Goal: Transaction & Acquisition: Purchase product/service

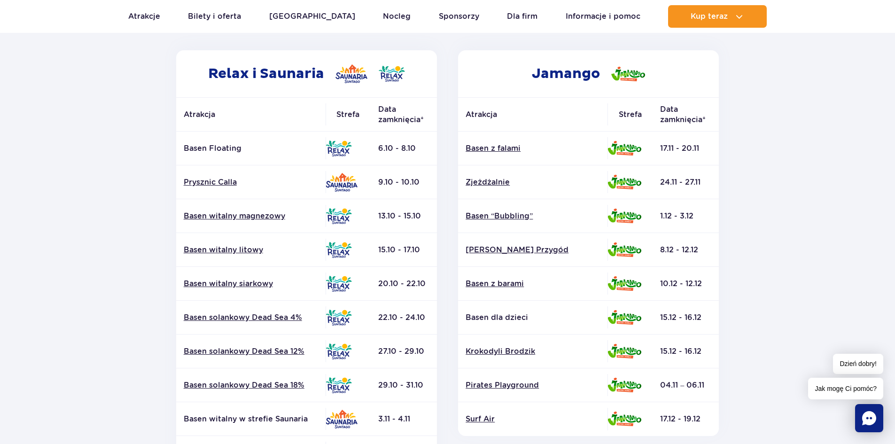
scroll to position [94, 0]
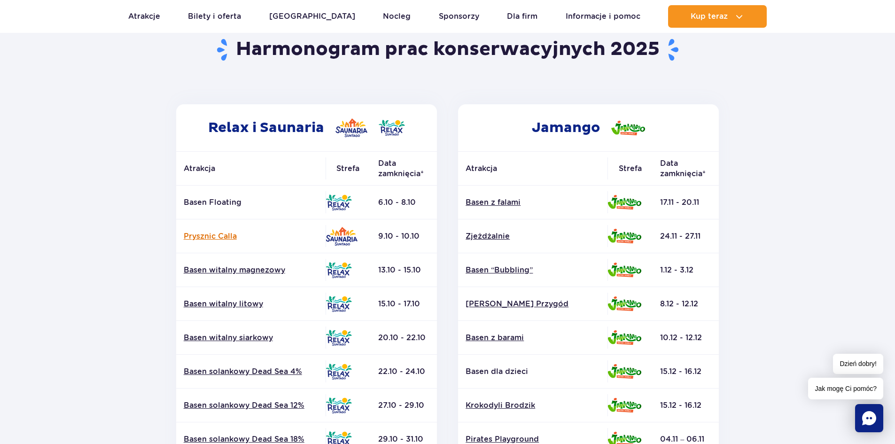
click at [197, 239] on link "Prysznic Calla" at bounding box center [251, 236] width 134 height 10
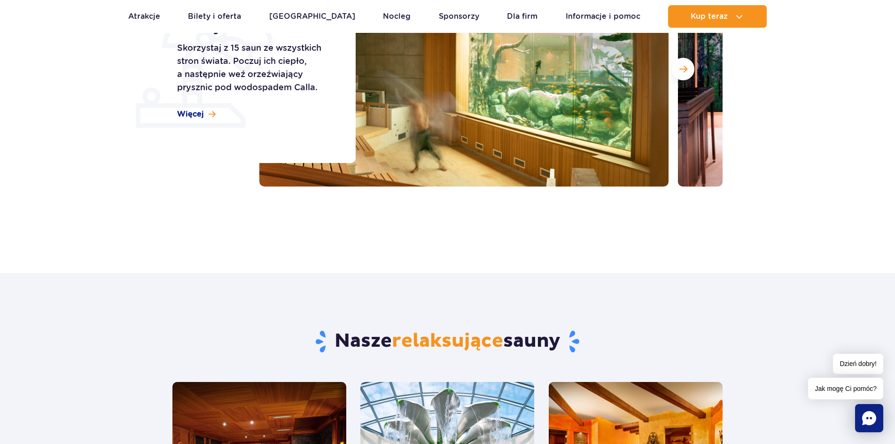
scroll to position [35, 0]
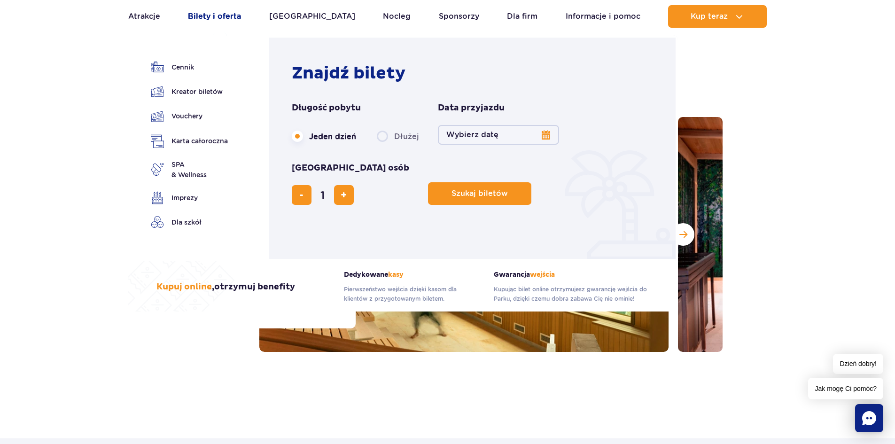
click at [229, 12] on link "Bilety i oferta" at bounding box center [214, 16] width 53 height 23
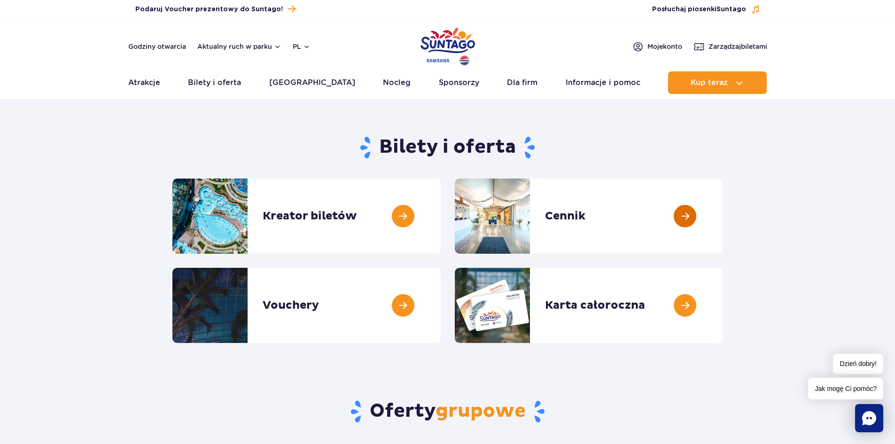
click at [723, 232] on link at bounding box center [723, 216] width 0 height 75
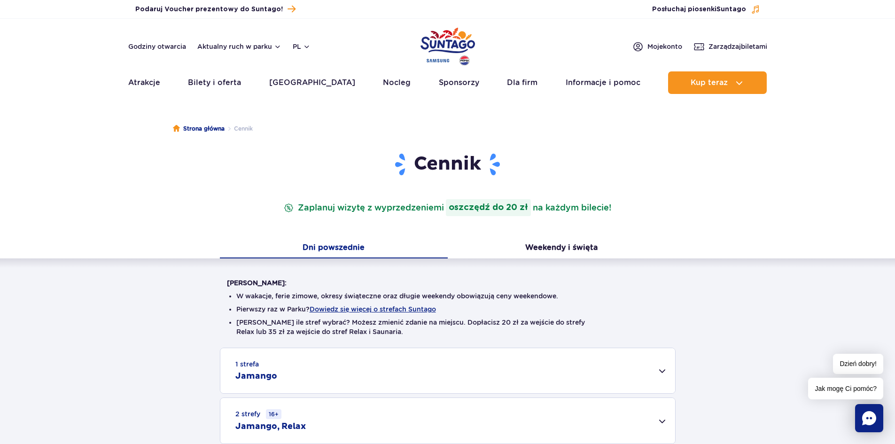
click at [427, 40] on img "Park of Poland" at bounding box center [448, 46] width 55 height 43
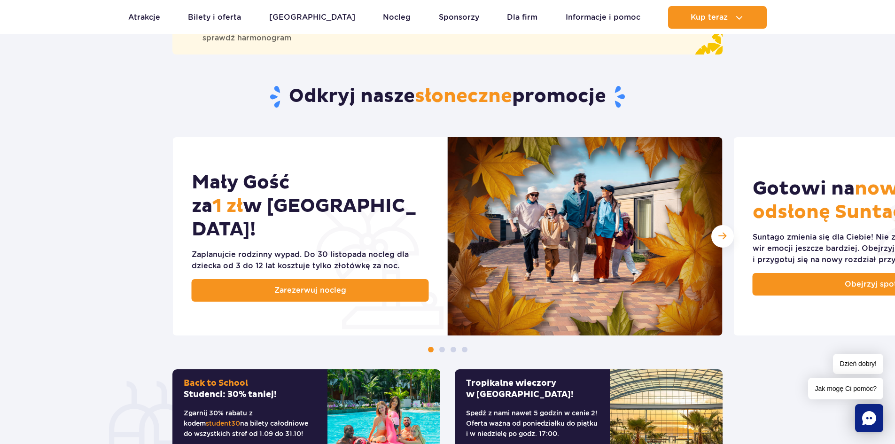
scroll to position [188, 0]
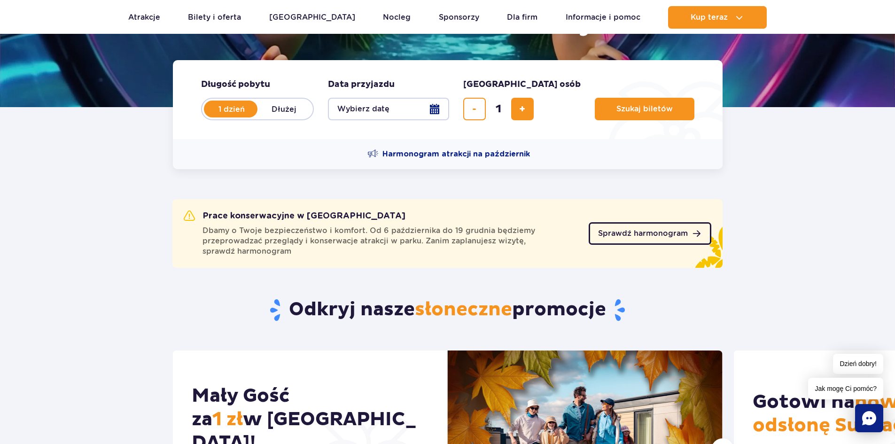
click at [627, 231] on span "Sprawdź harmonogram" at bounding box center [643, 234] width 90 height 8
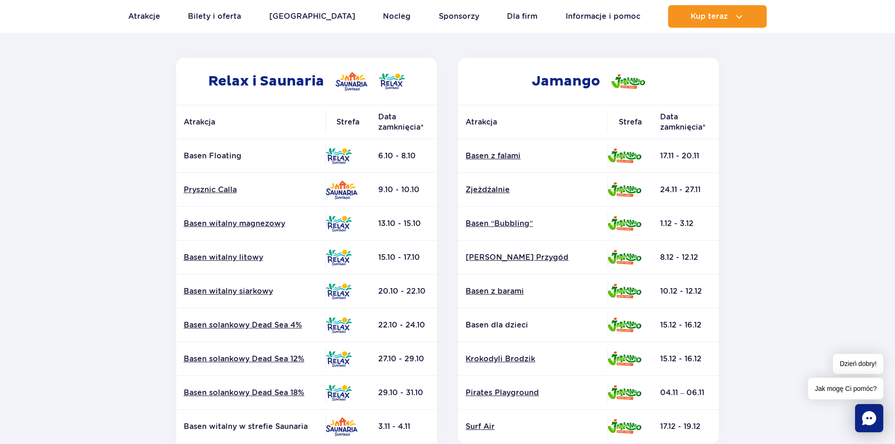
scroll to position [141, 0]
click at [22, 219] on section "Powrót do strony głównej Harmonogram prac konserwacyjnych 2025 Relax i Saunaria…" at bounding box center [447, 297] width 895 height 673
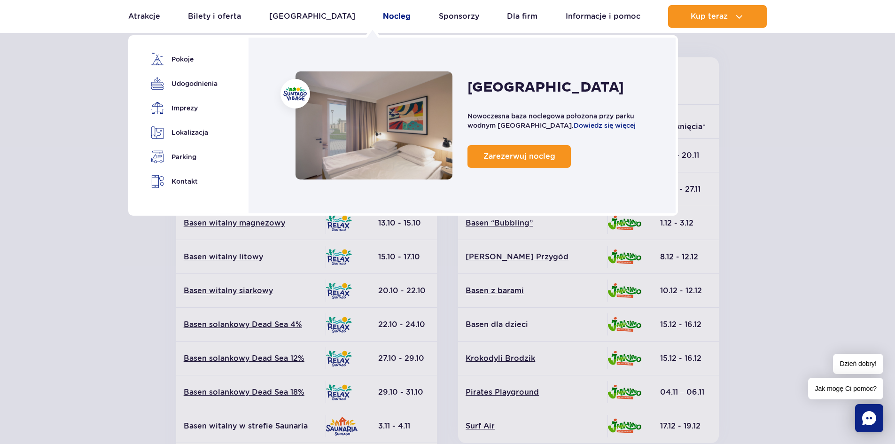
click at [383, 18] on link "Nocleg" at bounding box center [397, 16] width 28 height 23
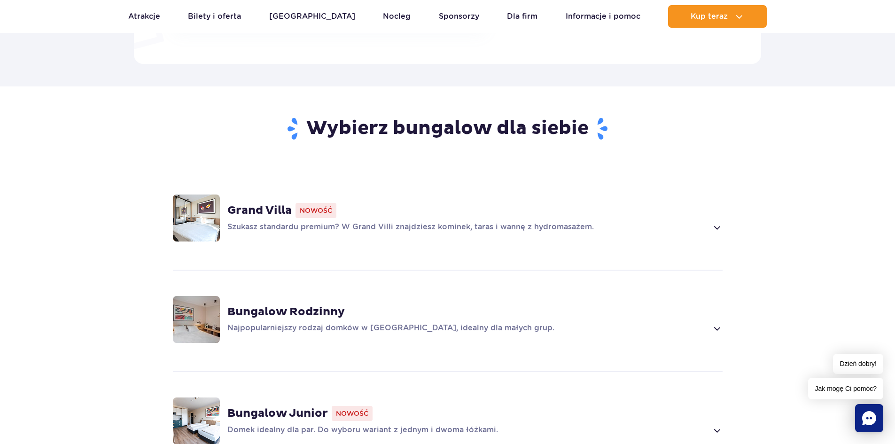
scroll to position [611, 0]
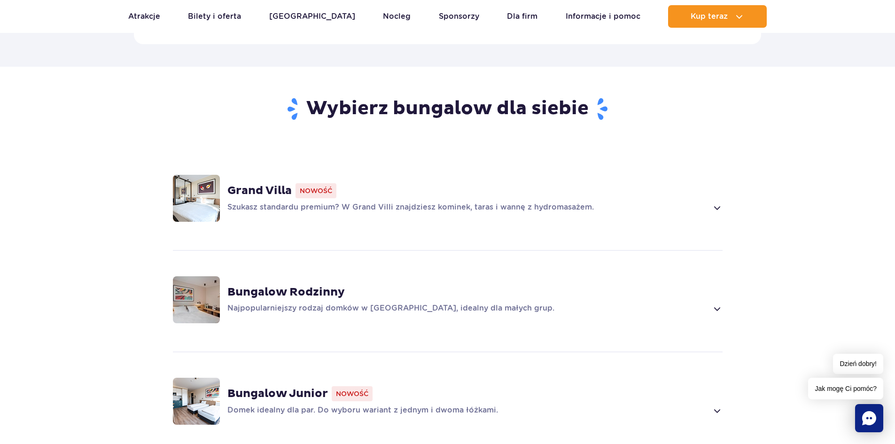
click at [726, 194] on div "Grand Villa Nowość Szukasz standardu premium? W Grand Villi znajdziesz kominek,…" at bounding box center [448, 199] width 603 height 100
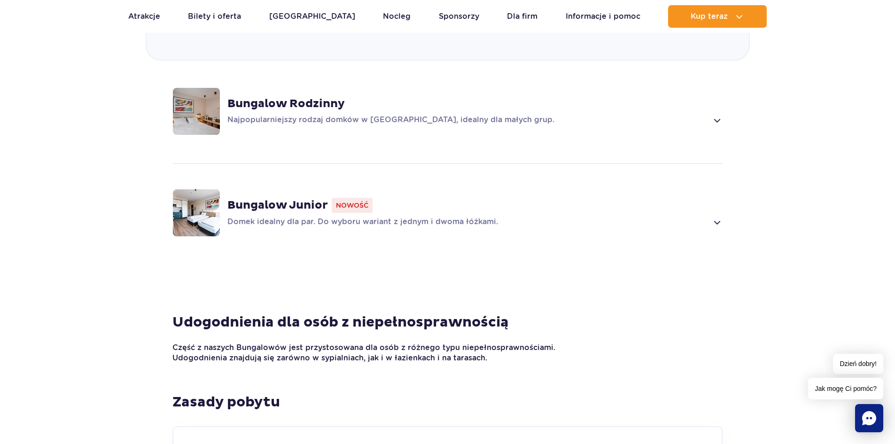
scroll to position [1359, 0]
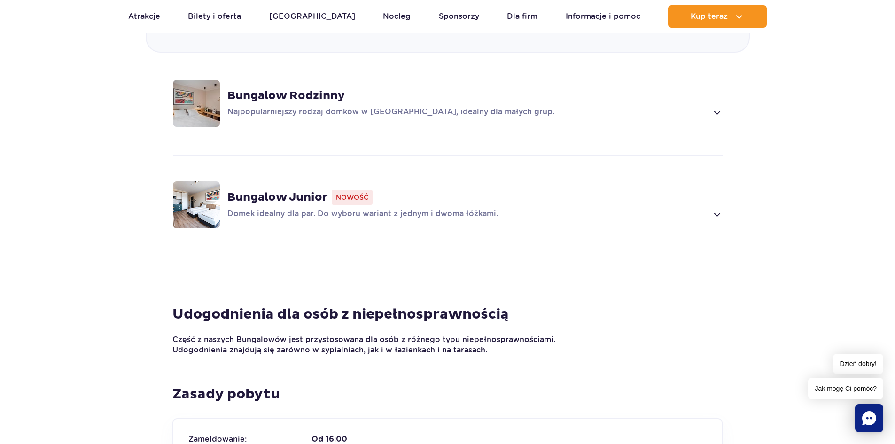
click at [716, 209] on span at bounding box center [717, 214] width 11 height 11
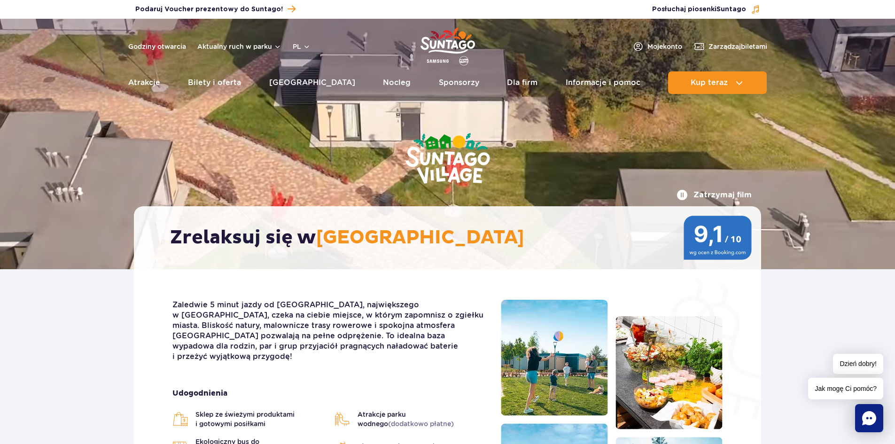
scroll to position [0, 0]
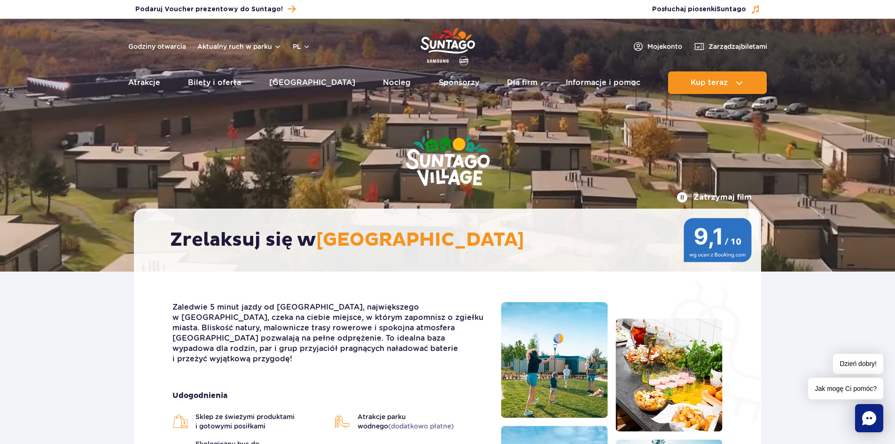
click at [313, 46] on div "Godziny otwarcia Aktualny ruch w parku pl PL EN UA Moje konto Zarządzaj biletami" at bounding box center [447, 46] width 639 height 11
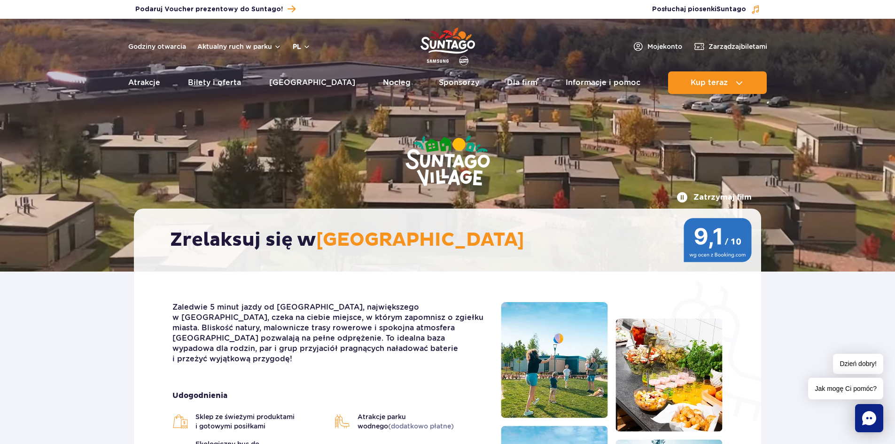
click at [304, 47] on button "pl" at bounding box center [302, 46] width 18 height 9
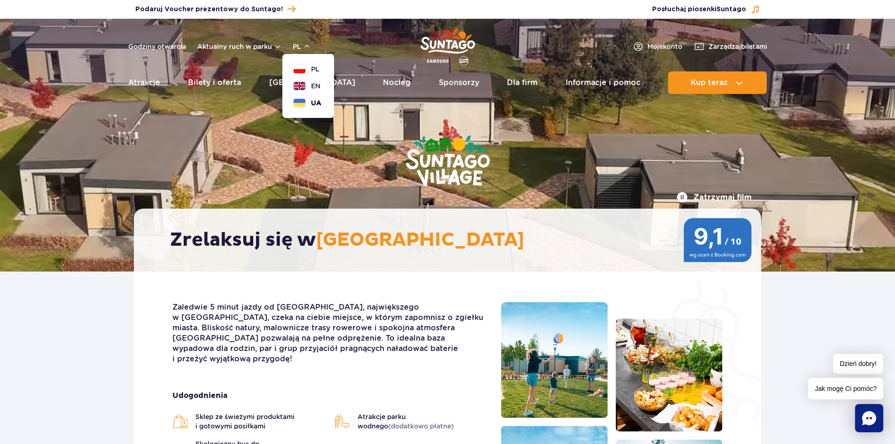
click at [311, 102] on span "UA" at bounding box center [316, 102] width 10 height 9
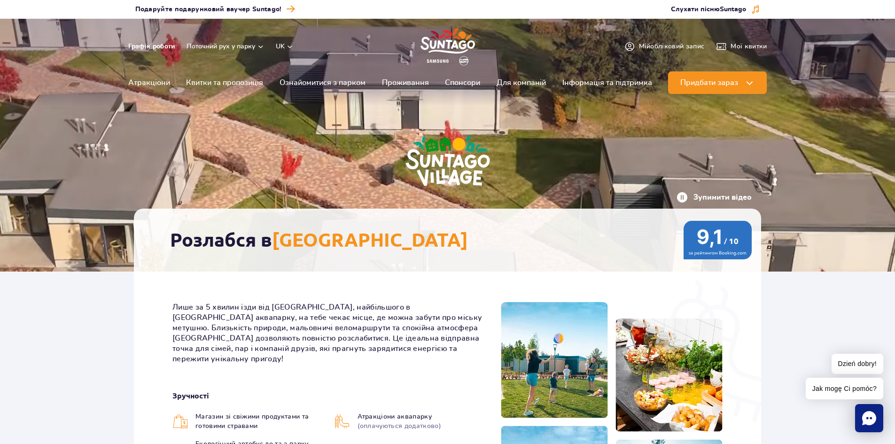
click at [157, 45] on link "Графік роботи" at bounding box center [151, 46] width 47 height 9
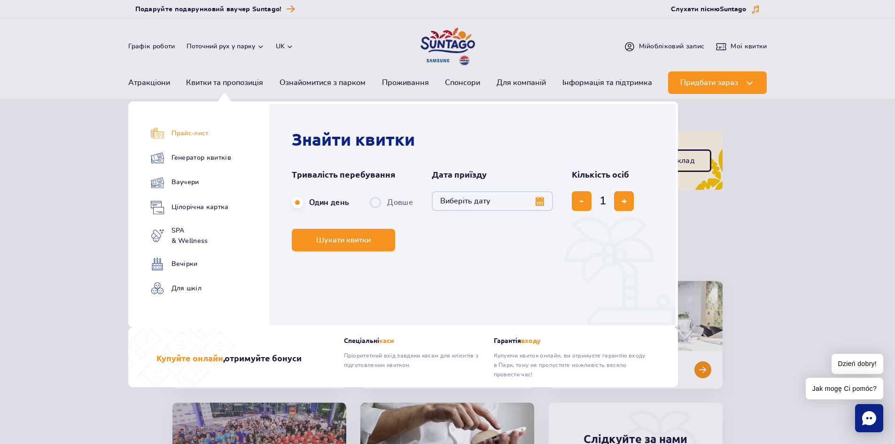
click at [190, 132] on link "Прайс-лист" at bounding box center [191, 133] width 80 height 13
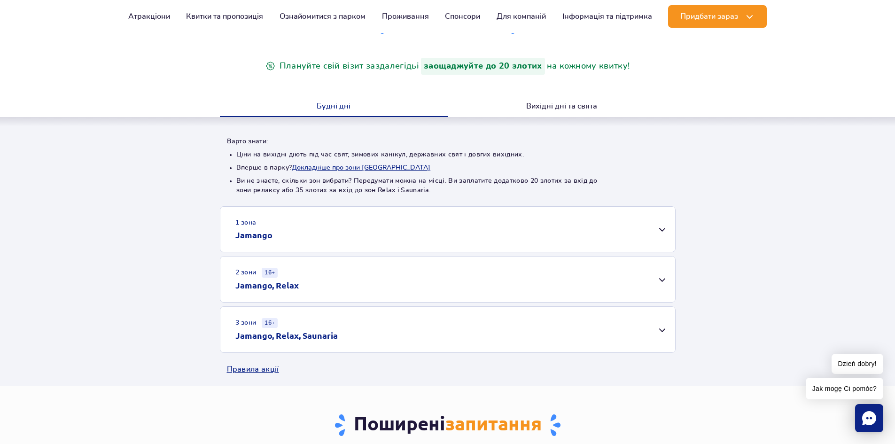
scroll to position [188, 0]
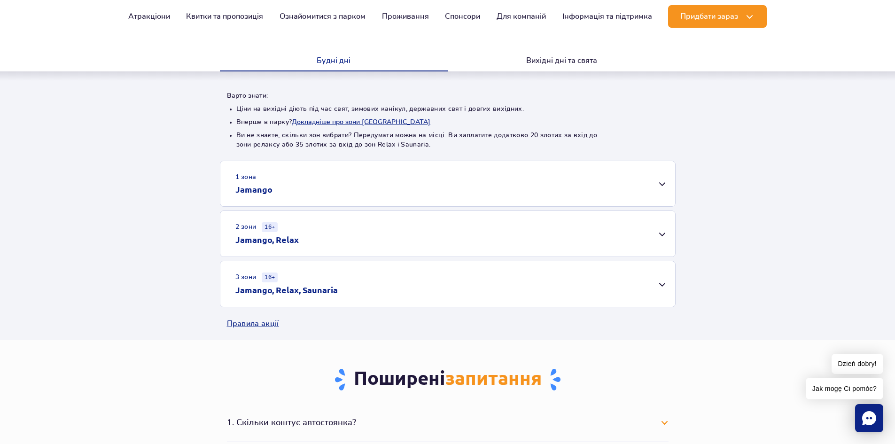
click at [659, 286] on div "3 зони 16+ Jamango, Relax, Saunaria" at bounding box center [447, 284] width 455 height 46
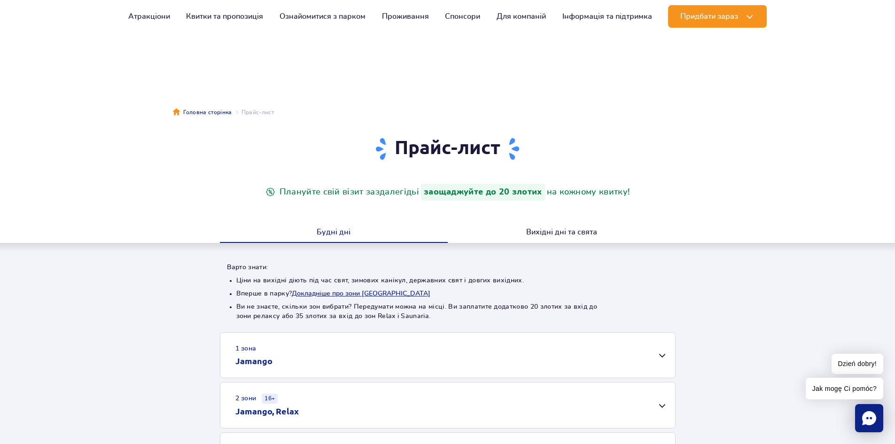
scroll to position [0, 0]
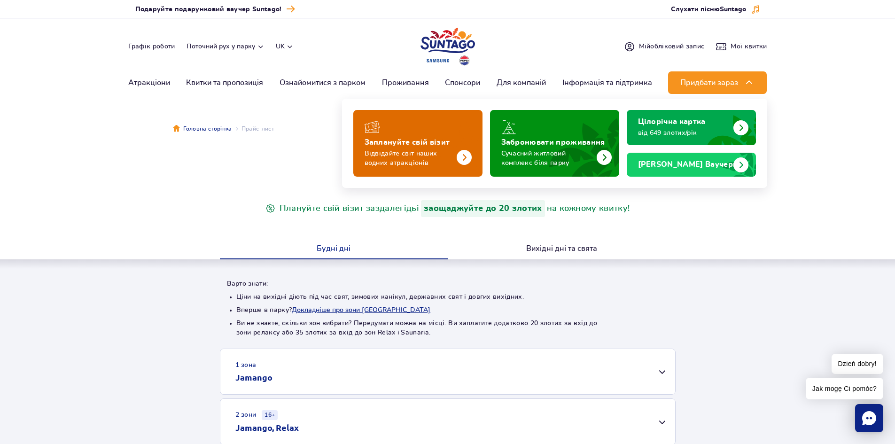
click at [434, 153] on p "Відвідайте світ наших водних атракціонів" at bounding box center [411, 158] width 92 height 19
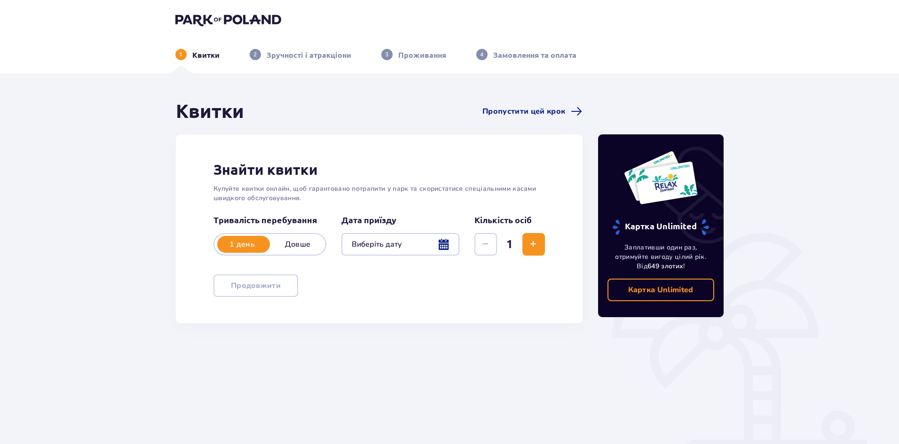
click at [302, 243] on p "Довше" at bounding box center [297, 244] width 55 height 10
click at [439, 244] on div at bounding box center [400, 244] width 118 height 23
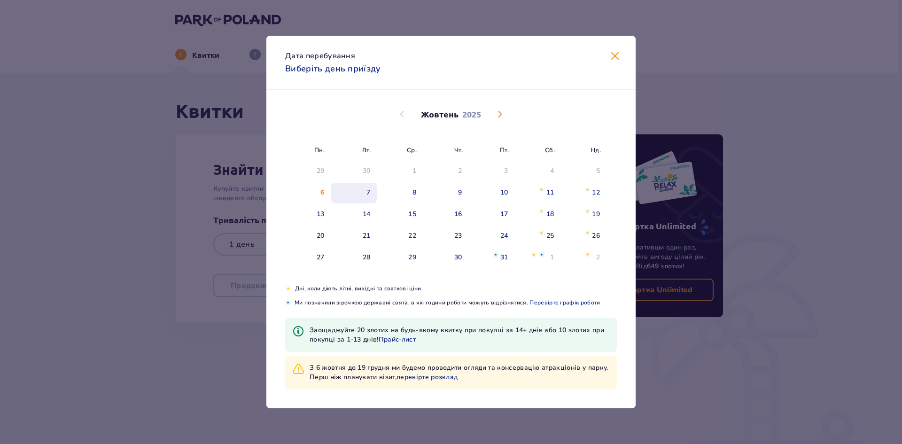
click at [371, 192] on div "7" at bounding box center [354, 193] width 46 height 21
click at [459, 192] on div "9" at bounding box center [460, 192] width 4 height 9
type input "07.10.25 - 09.10.25"
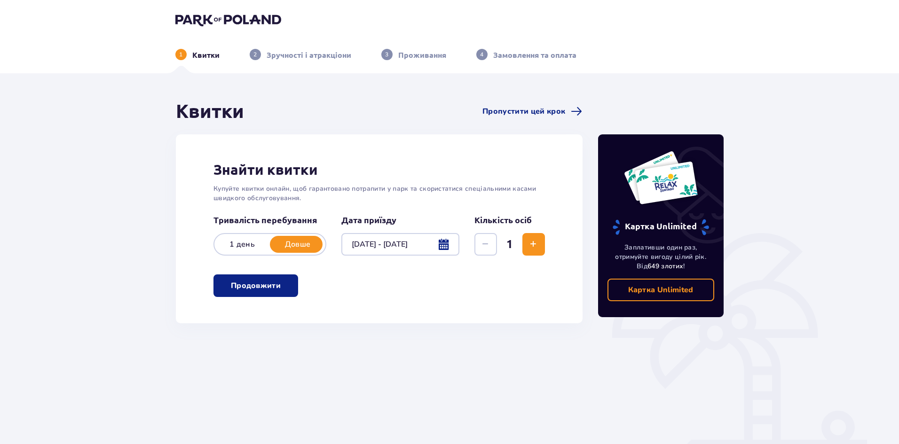
click at [443, 242] on div at bounding box center [400, 244] width 118 height 23
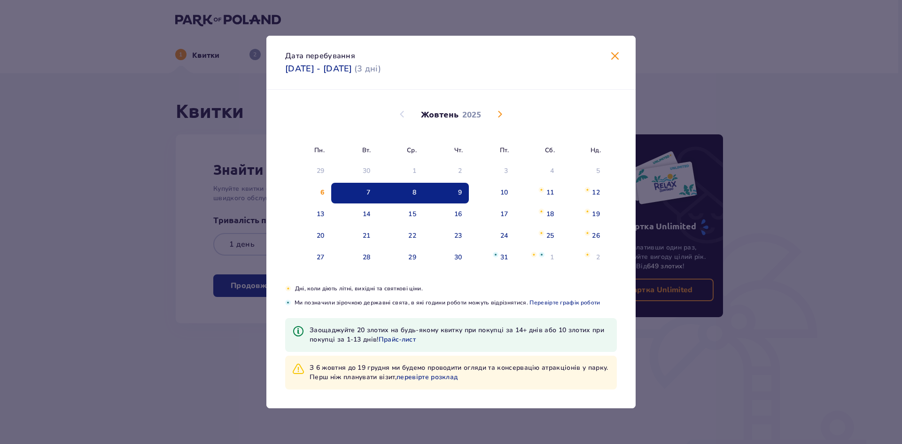
click at [368, 190] on div "7" at bounding box center [369, 192] width 4 height 9
click at [462, 191] on div "9" at bounding box center [460, 192] width 4 height 9
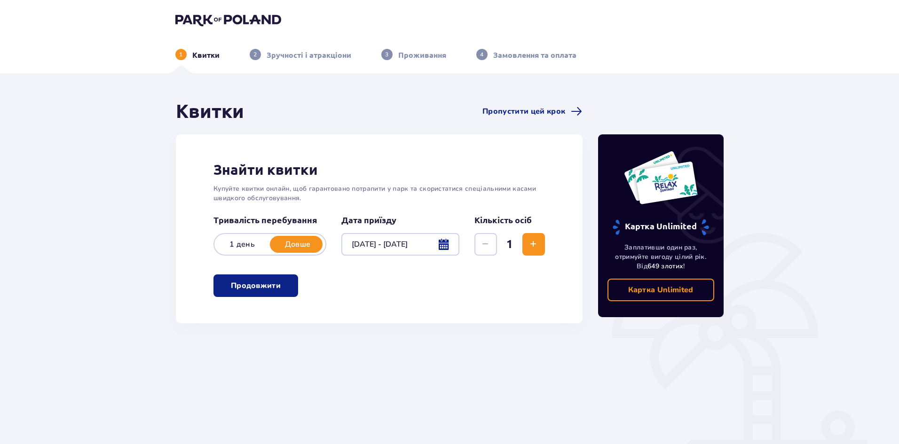
click at [535, 243] on span "Збільшити" at bounding box center [532, 244] width 11 height 11
click at [266, 288] on p "Продовжити" at bounding box center [256, 286] width 50 height 10
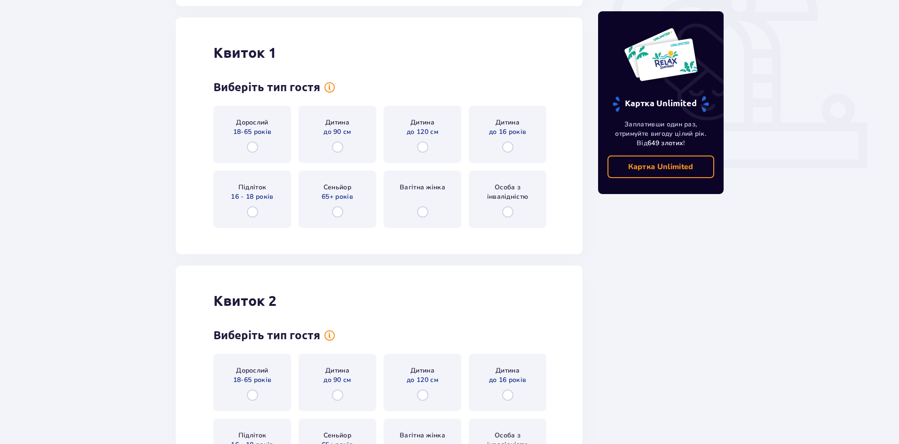
scroll to position [323, 0]
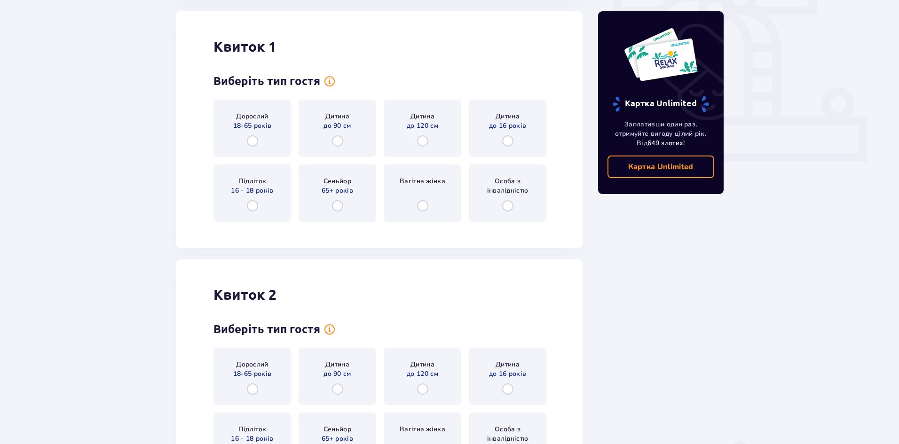
click at [258, 138] on input "radio" at bounding box center [252, 140] width 11 height 11
radio input "true"
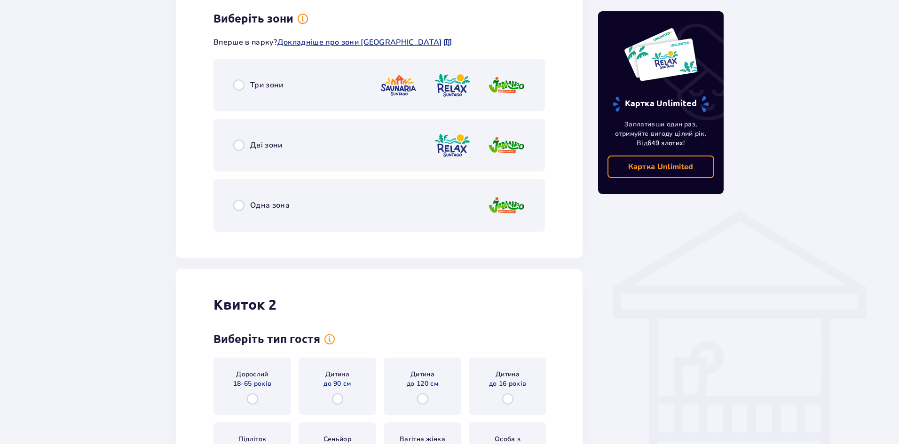
scroll to position [553, 0]
click at [252, 86] on span "Три зони" at bounding box center [266, 84] width 33 height 10
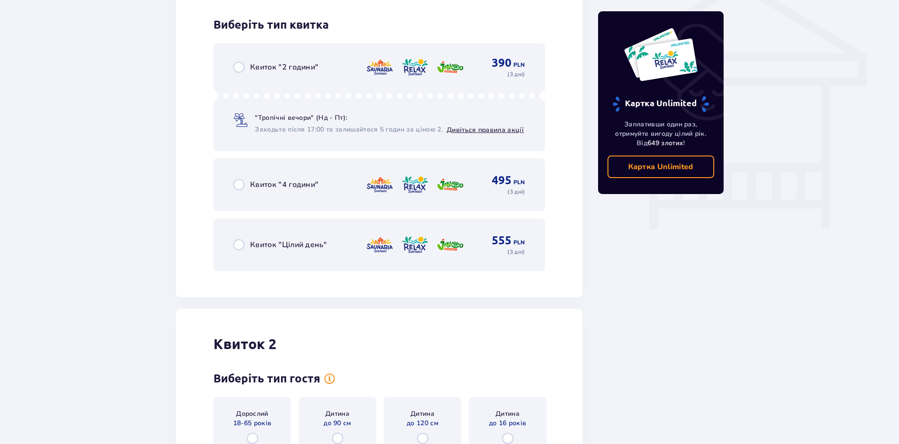
scroll to position [791, 0]
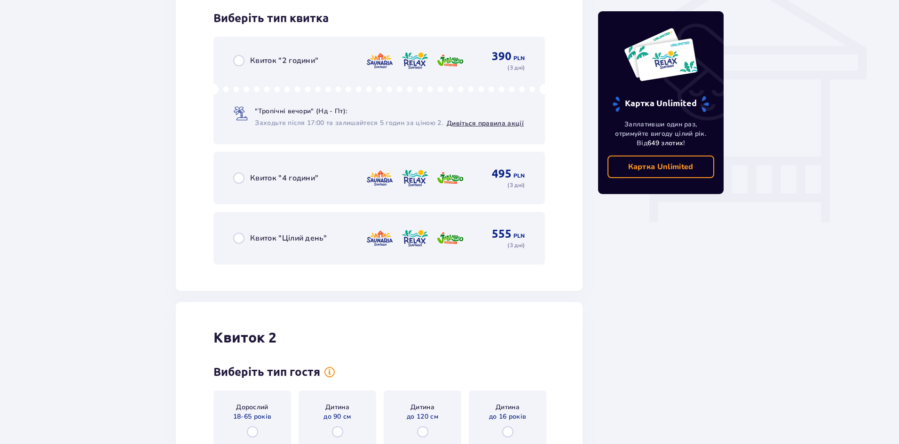
click at [243, 237] on input "radio" at bounding box center [238, 238] width 11 height 11
radio input "true"
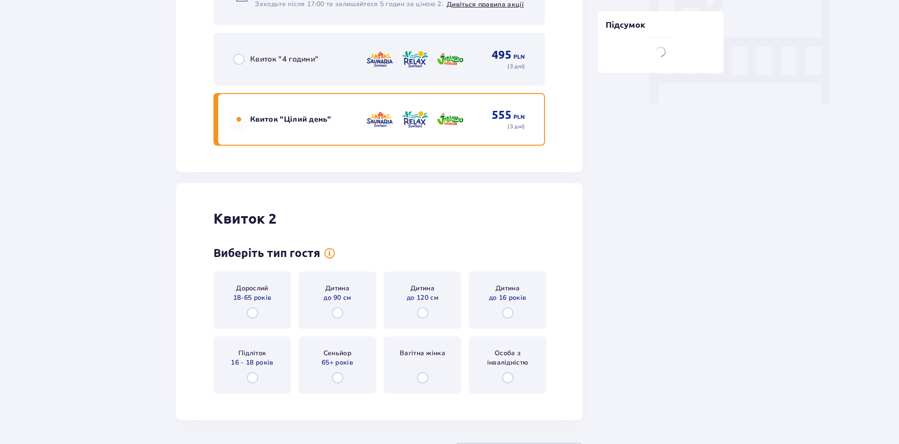
scroll to position [988, 0]
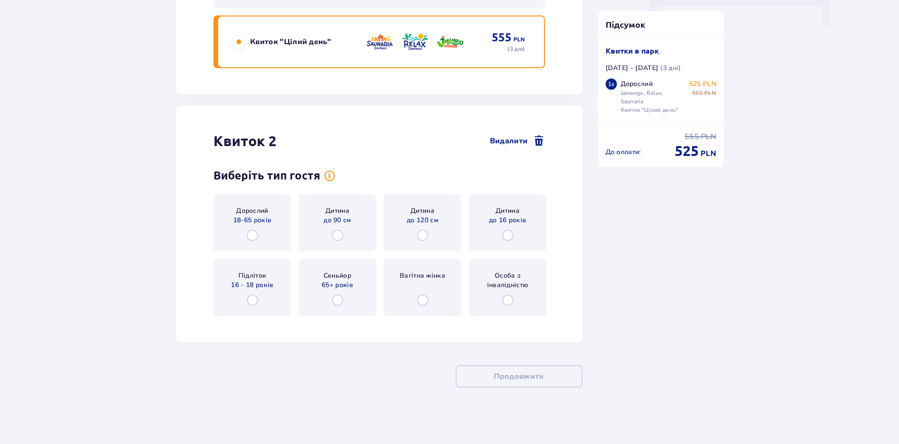
click at [259, 231] on div "Дорослий 18-65 років" at bounding box center [252, 222] width 78 height 57
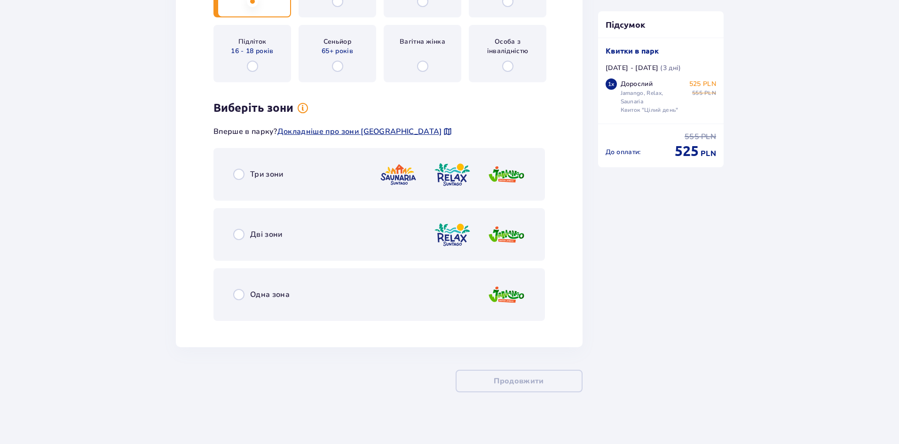
scroll to position [1227, 0]
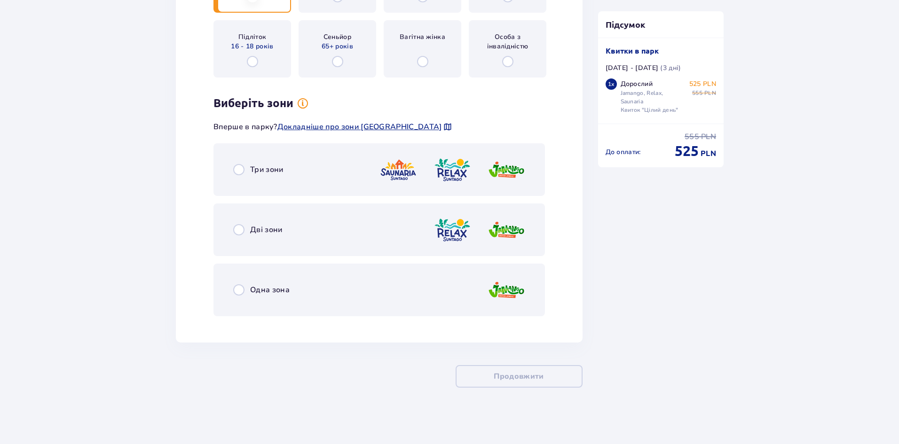
click at [263, 166] on span "Три зони" at bounding box center [266, 169] width 33 height 10
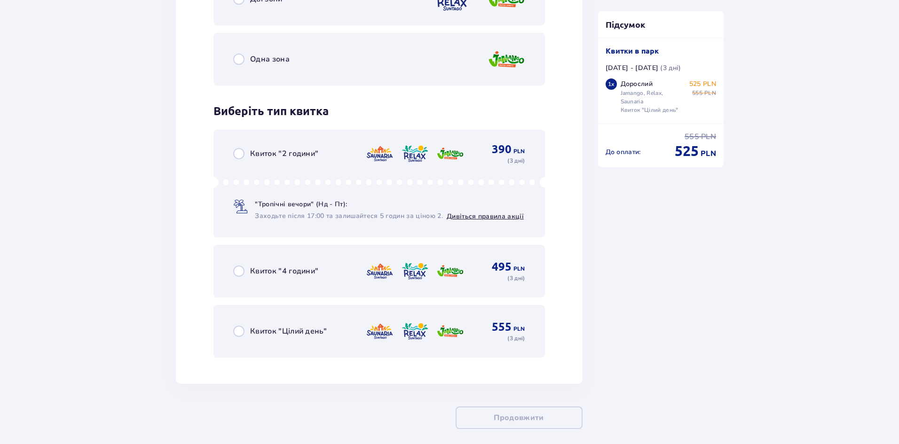
scroll to position [1499, 0]
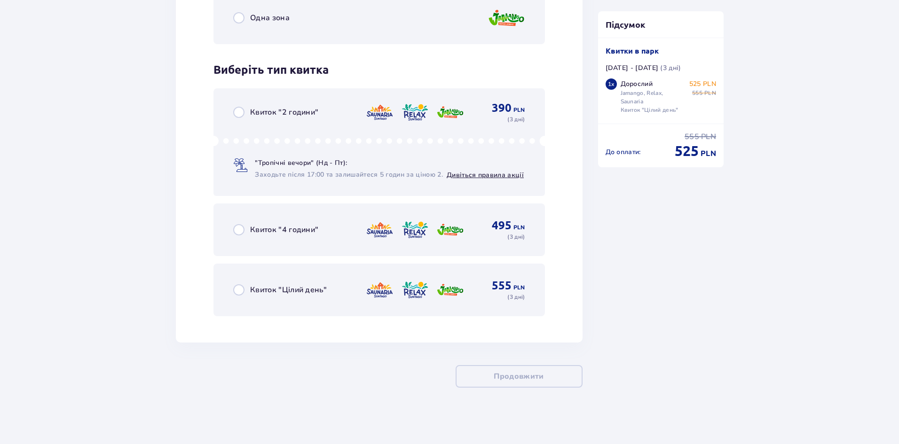
click at [254, 296] on div "Квиток "Цілий день"" at bounding box center [280, 289] width 94 height 11
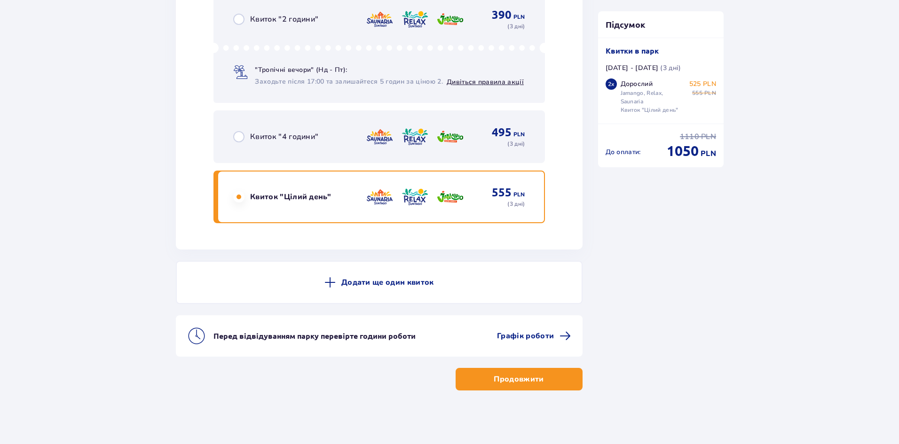
scroll to position [1595, 0]
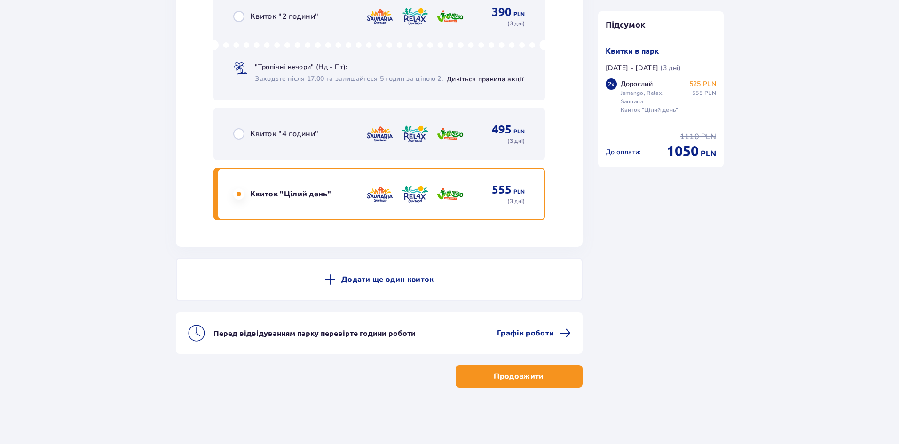
click at [499, 377] on p "Продовжити" at bounding box center [518, 376] width 50 height 10
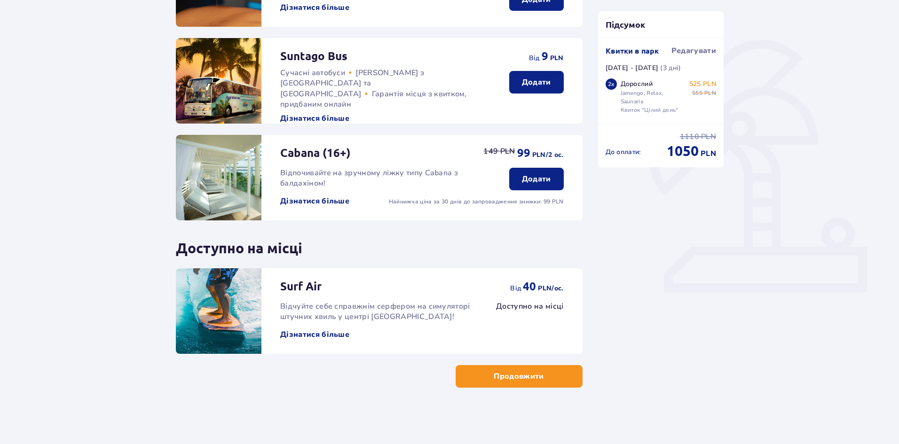
click at [503, 379] on p "Продовжити" at bounding box center [518, 376] width 50 height 10
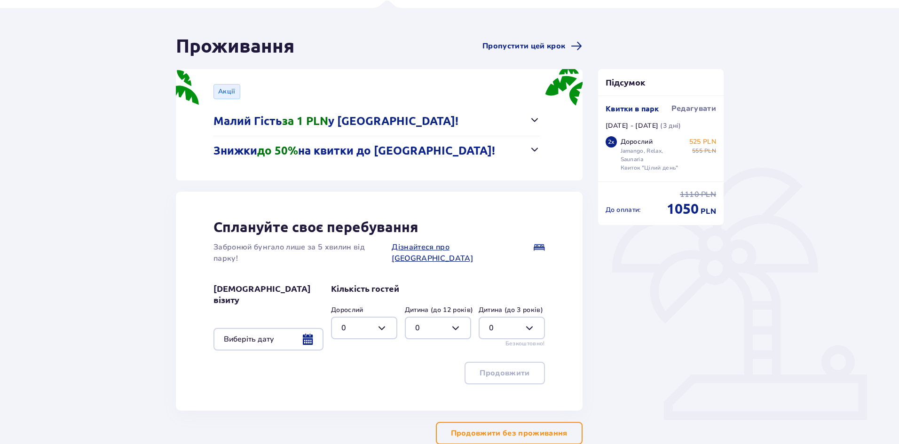
scroll to position [108, 0]
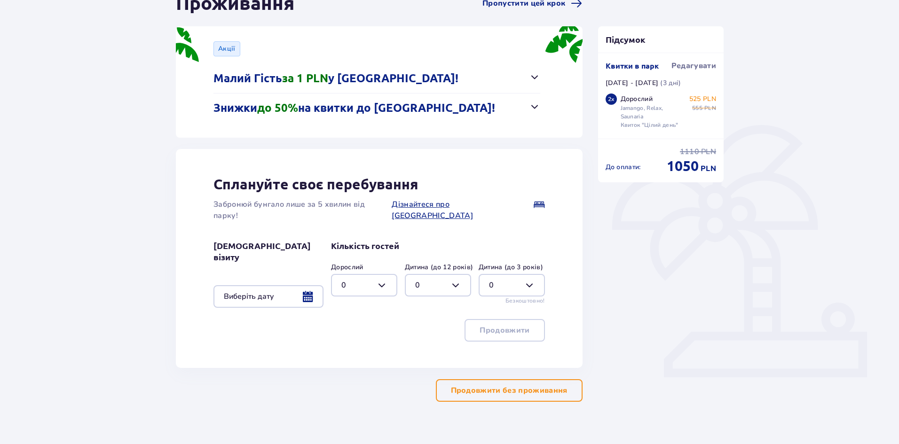
click at [305, 285] on div at bounding box center [268, 296] width 110 height 23
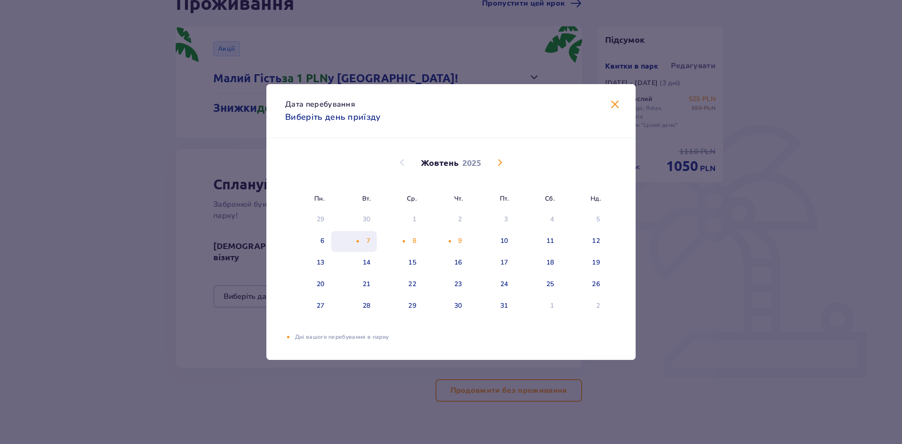
click at [367, 239] on div "7" at bounding box center [369, 240] width 4 height 9
click at [460, 240] on div "9" at bounding box center [460, 240] width 4 height 9
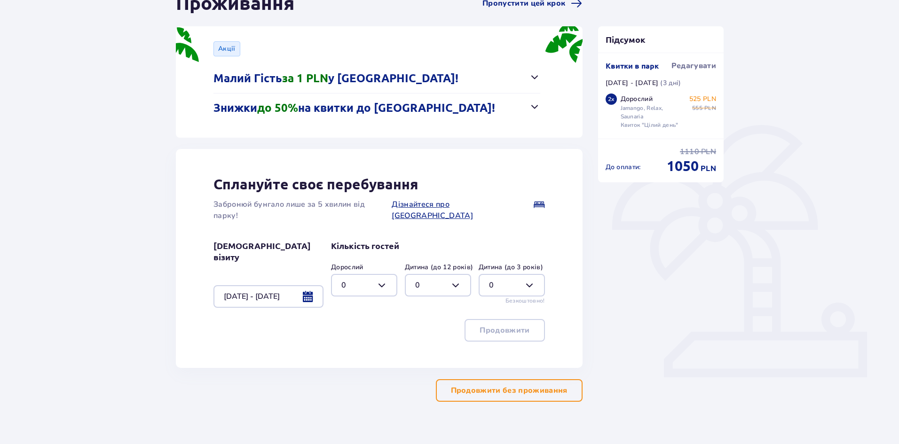
click at [310, 285] on div at bounding box center [268, 296] width 110 height 23
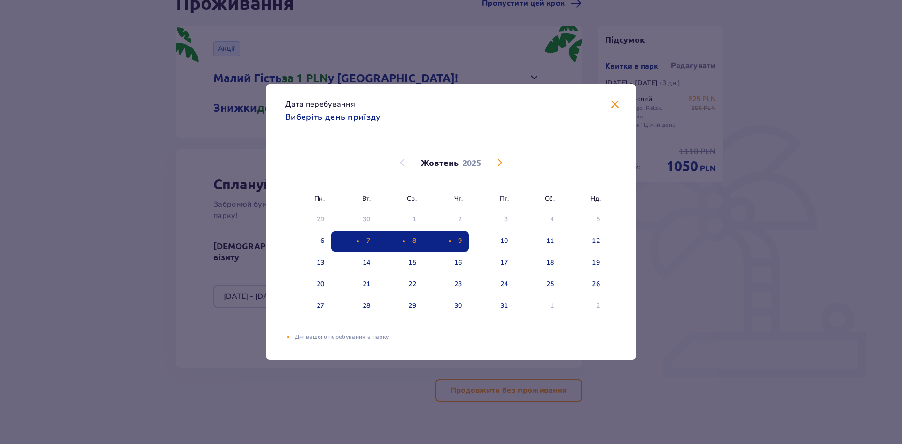
click at [353, 241] on div "7" at bounding box center [354, 241] width 46 height 21
click at [506, 241] on div "10" at bounding box center [505, 240] width 8 height 9
type input "07.10.25 - 10.10.25"
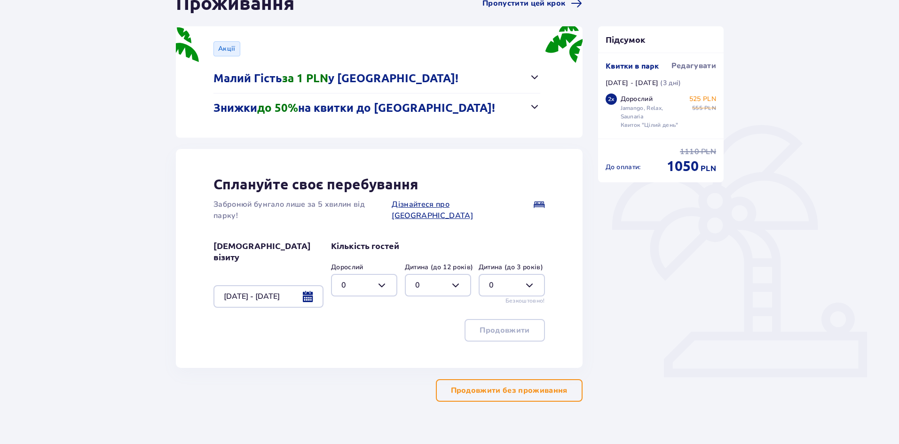
click at [387, 275] on div at bounding box center [364, 285] width 66 height 23
click at [348, 342] on div "2" at bounding box center [364, 342] width 46 height 10
type input "2"
click at [502, 325] on p "Продовжити" at bounding box center [504, 330] width 50 height 10
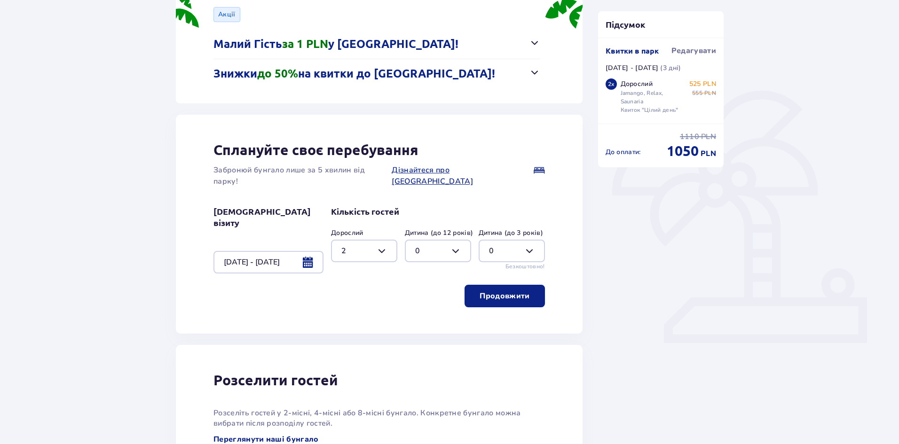
scroll to position [142, 0]
click at [523, 285] on button "Продовжити" at bounding box center [504, 296] width 80 height 23
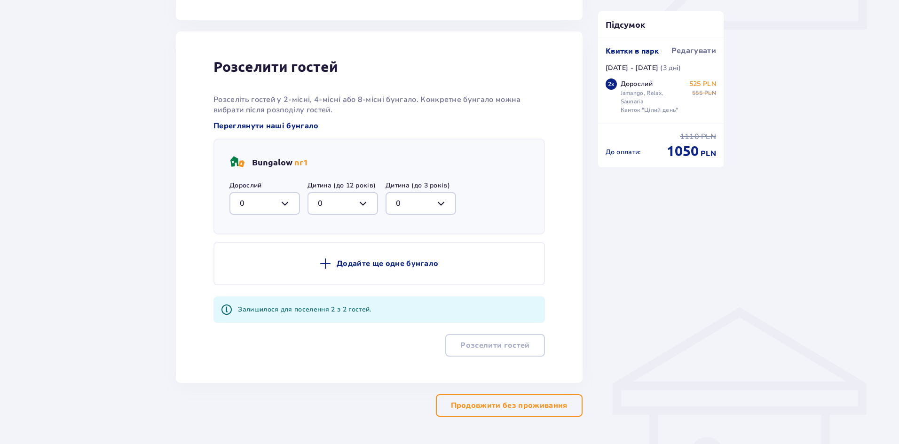
scroll to position [462, 0]
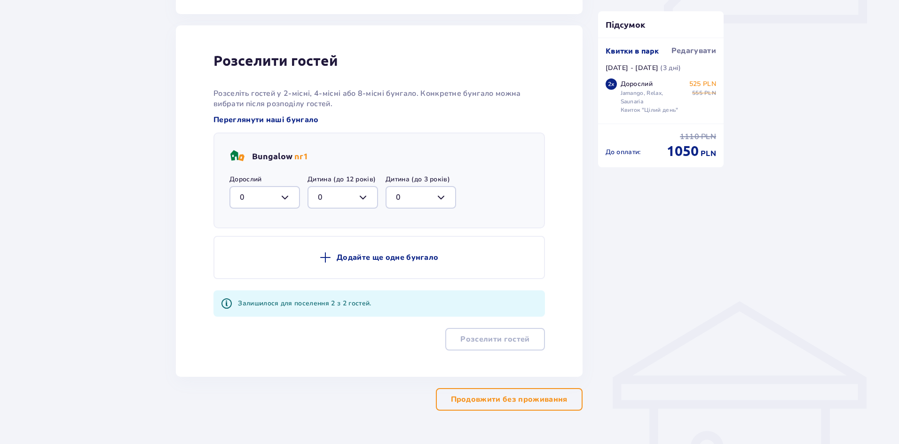
click at [282, 186] on div at bounding box center [264, 197] width 70 height 23
click at [246, 260] on div "2" at bounding box center [265, 265] width 50 height 10
type input "2"
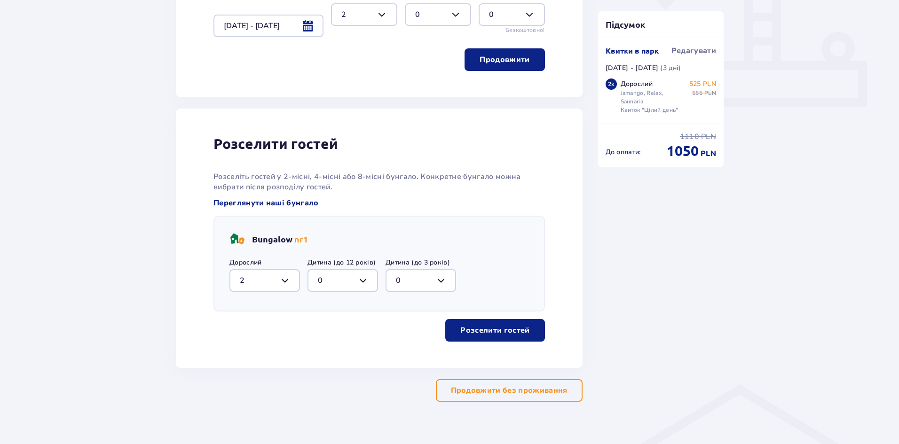
click at [496, 325] on p "Розселити гостей" at bounding box center [494, 330] width 69 height 10
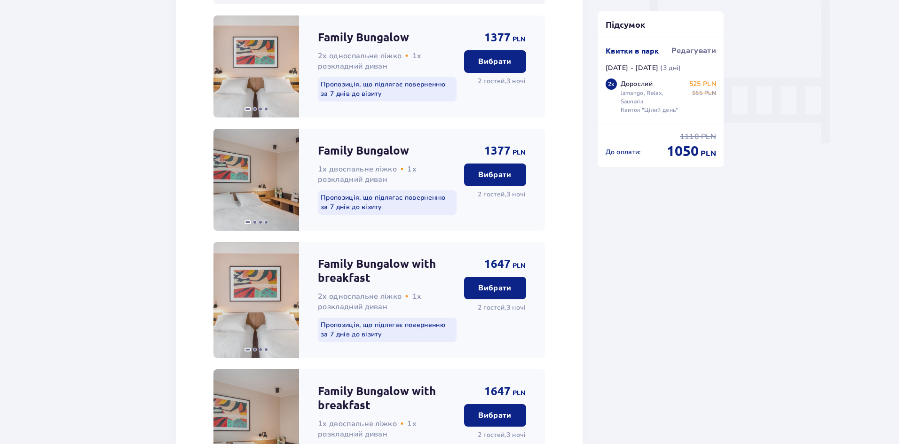
scroll to position [986, 0]
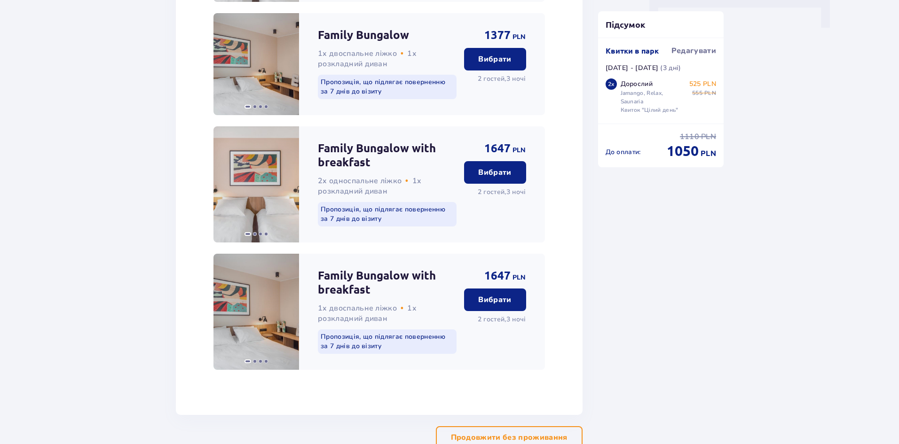
click at [490, 295] on p "Вибрати" at bounding box center [494, 300] width 33 height 10
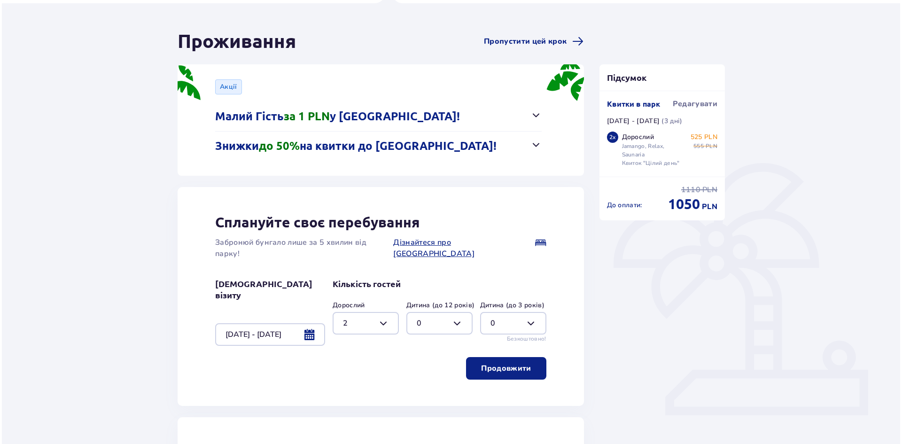
scroll to position [46, 0]
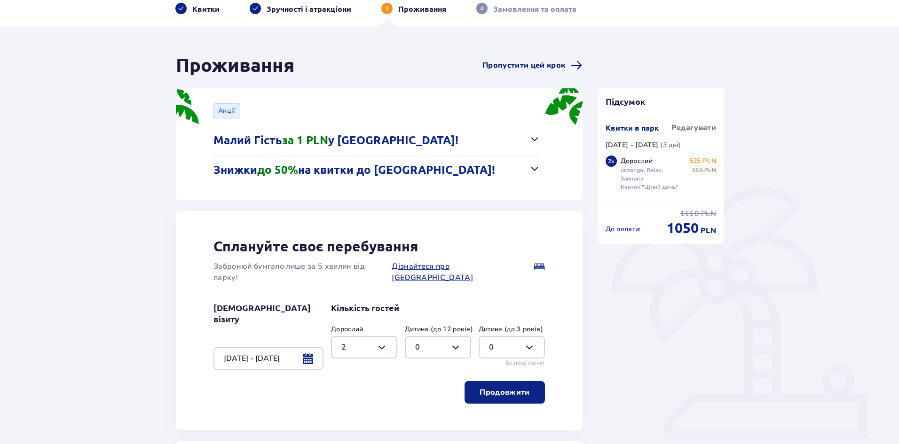
click at [525, 66] on span "Пропустити цей крок" at bounding box center [523, 65] width 83 height 10
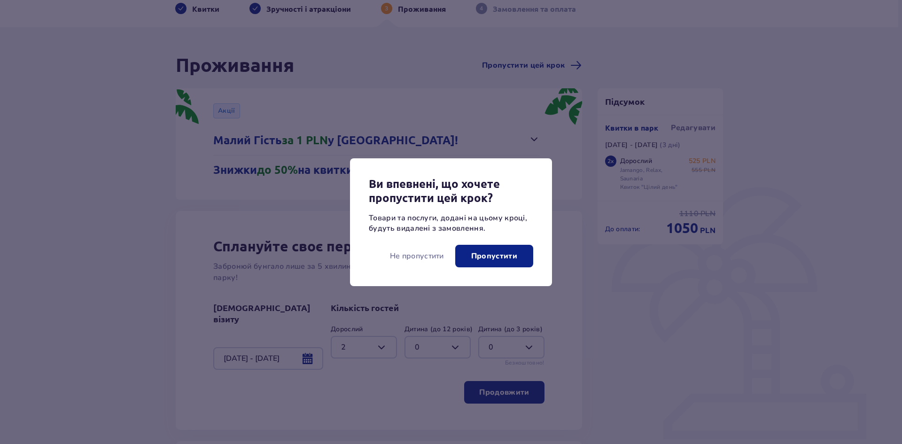
click at [501, 259] on p "Пропустити" at bounding box center [494, 256] width 46 height 10
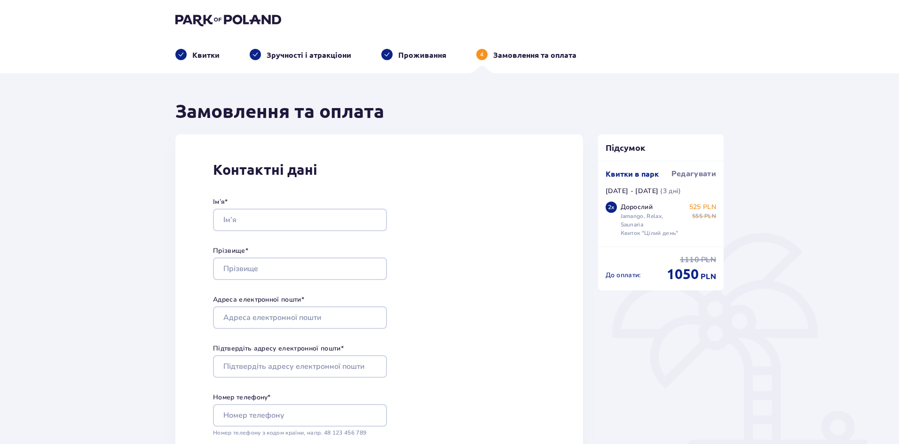
click at [399, 56] on p "Проживання" at bounding box center [422, 55] width 48 height 10
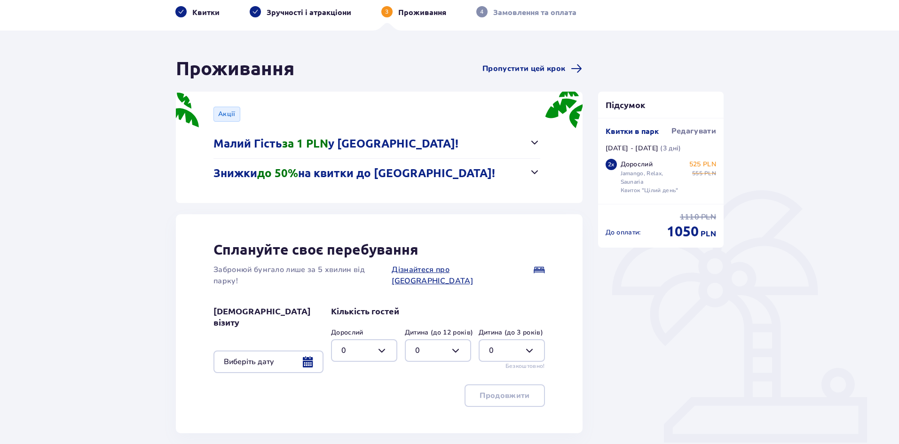
scroll to position [108, 0]
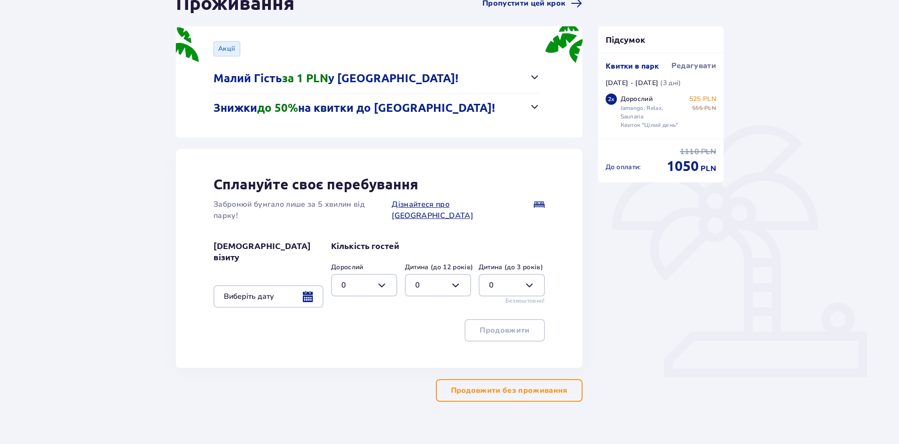
click at [549, 385] on p "Продовжити без проживання" at bounding box center [509, 390] width 117 height 10
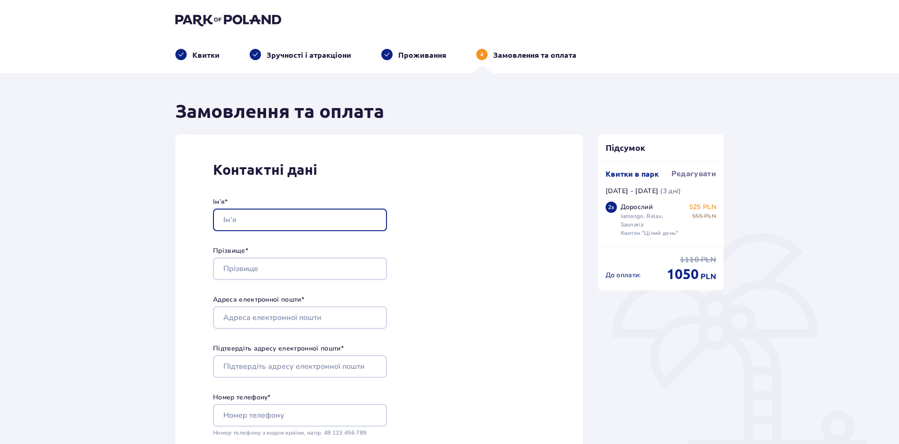
click at [304, 219] on input "Ім’я *" at bounding box center [300, 220] width 174 height 23
type input "Andrii"
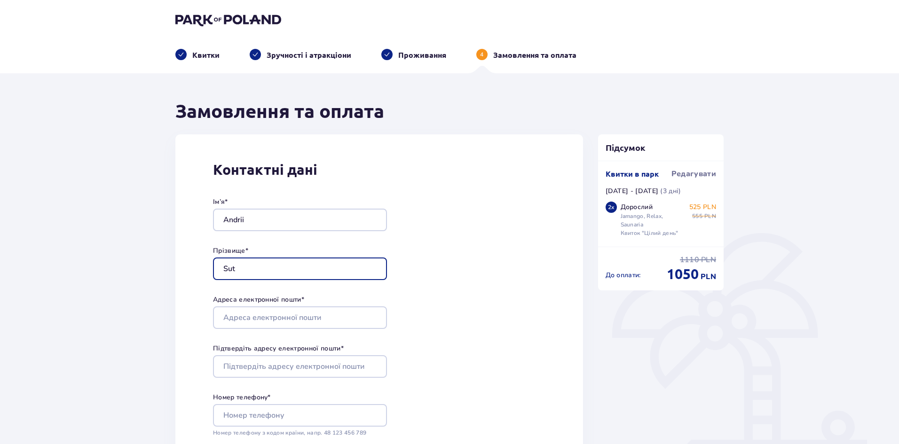
type input "Sut"
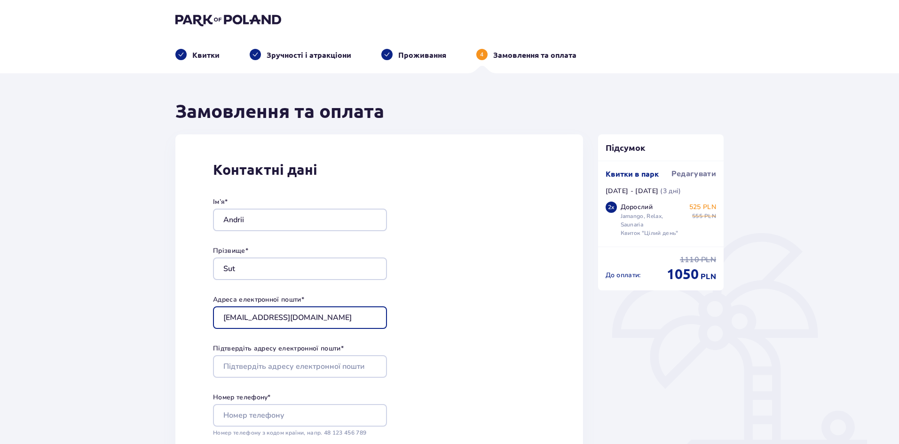
type input "andrijsut88@gmail.com"
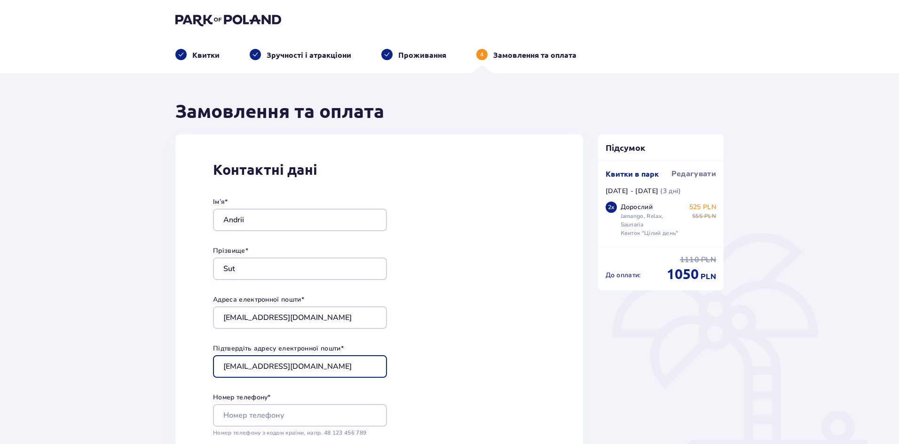
type input "andrijsut88@gmail.com"
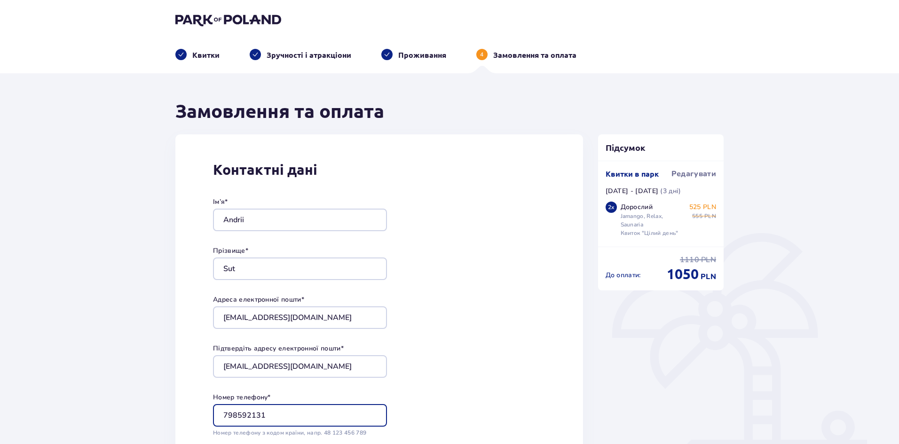
type input "798592131"
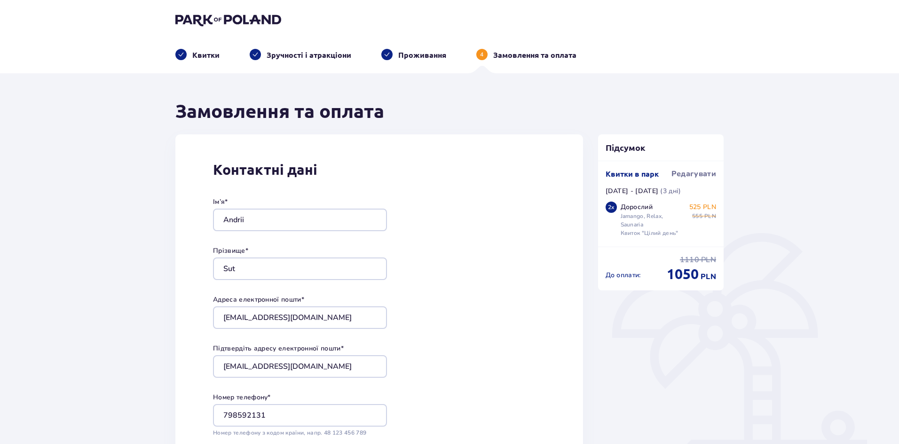
click at [479, 297] on div "Контактні дані Ім’я * Andrii Прізвище * Sut Адреса електронної пошти * andrijsu…" at bounding box center [378, 331] width 407 height 395
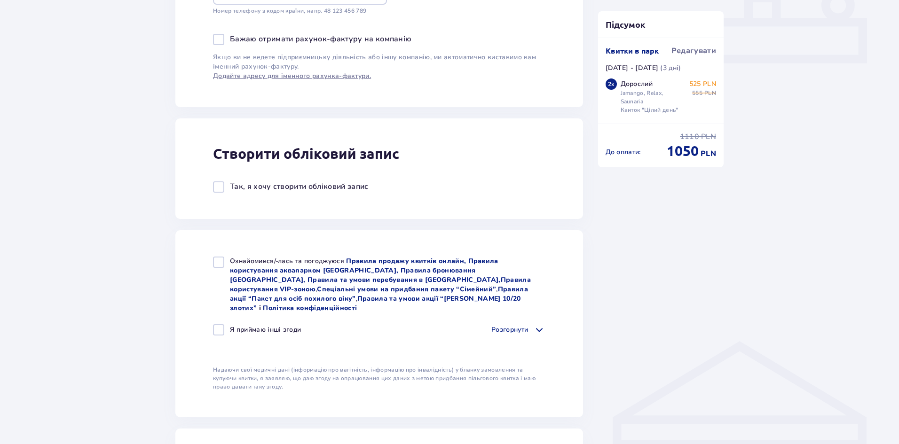
scroll to position [423, 0]
drag, startPoint x: 216, startPoint y: 261, endPoint x: 212, endPoint y: 266, distance: 6.3
click at [216, 261] on div at bounding box center [218, 261] width 11 height 11
checkbox input "true"
click at [213, 323] on div at bounding box center [218, 328] width 11 height 11
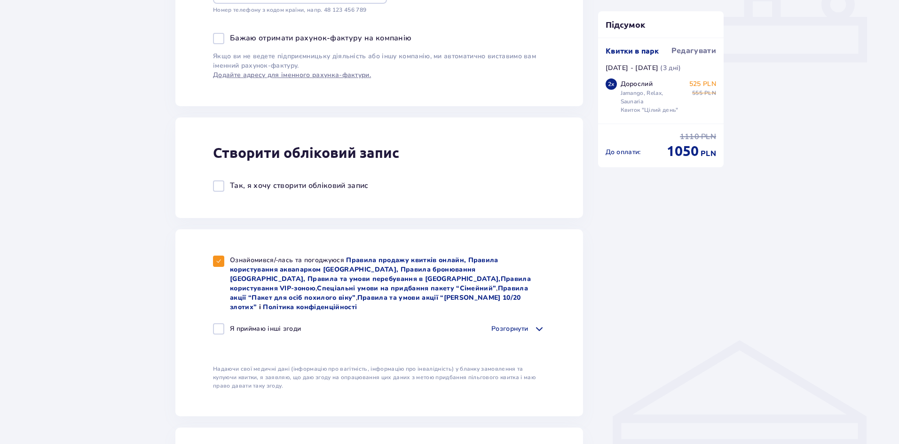
checkbox input "true"
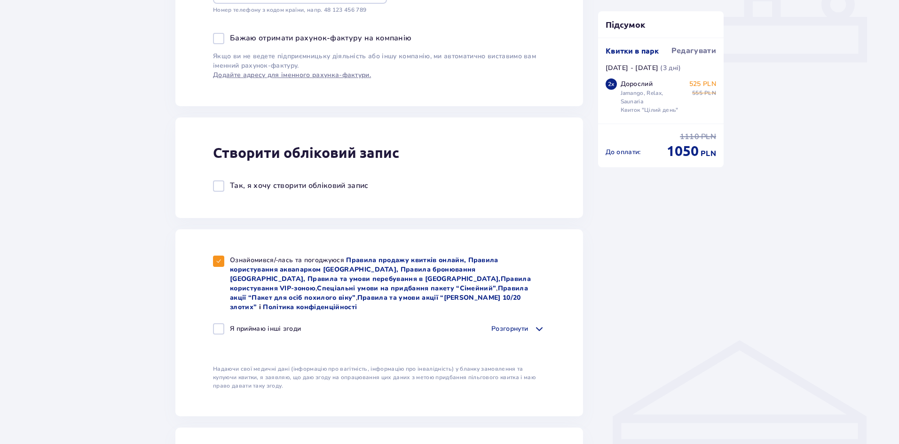
checkbox input "true"
click at [537, 323] on span at bounding box center [538, 328] width 11 height 11
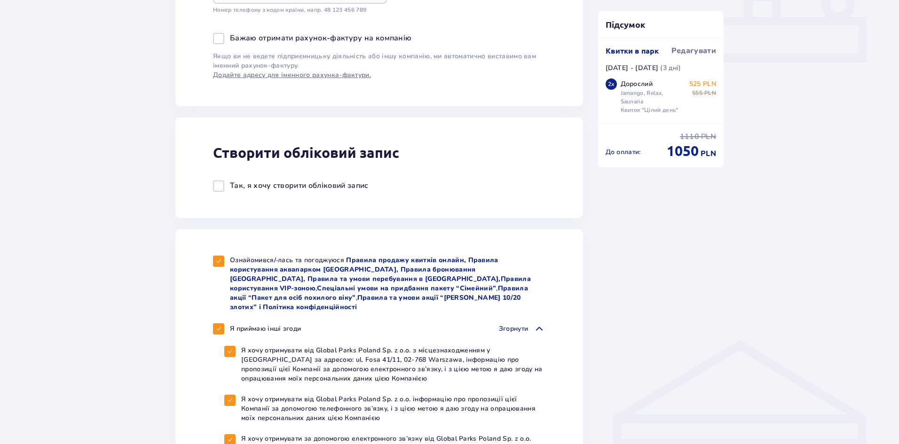
scroll to position [517, 0]
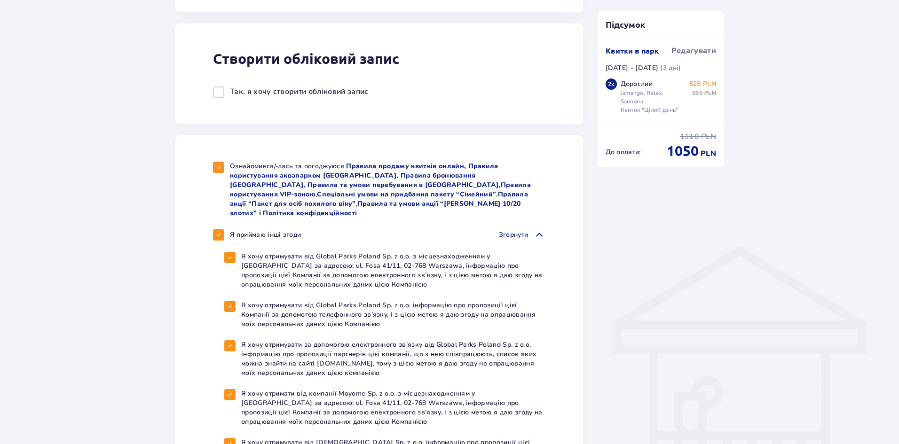
click at [218, 232] on span at bounding box center [219, 235] width 6 height 6
checkbox input "false"
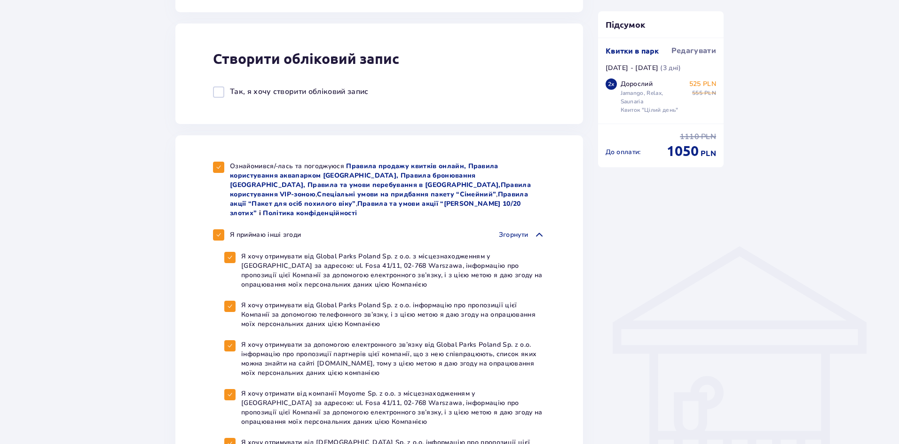
checkbox input "false"
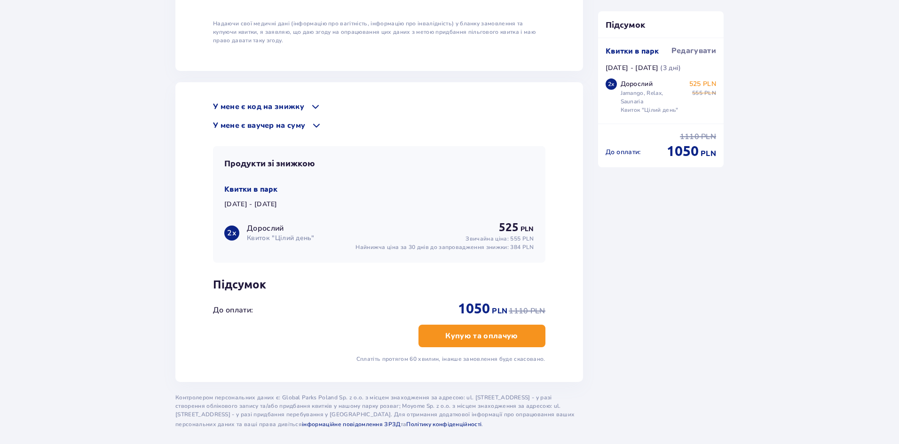
scroll to position [1034, 0]
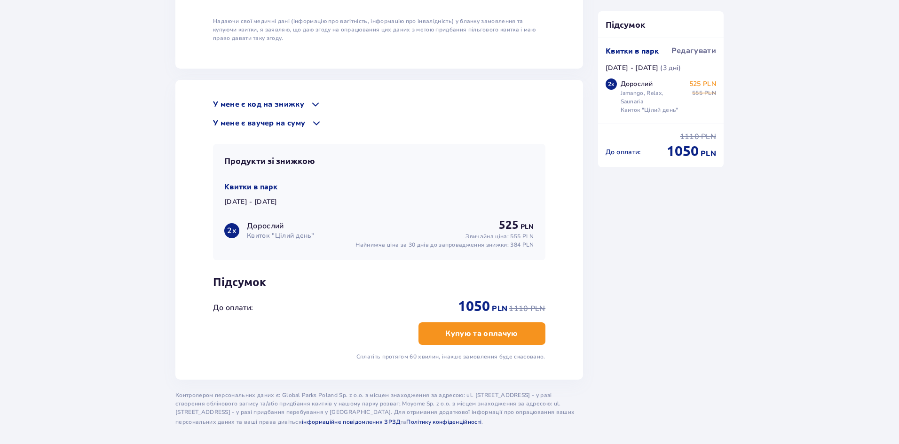
click at [472, 329] on p "Купую та оплачую" at bounding box center [481, 334] width 72 height 10
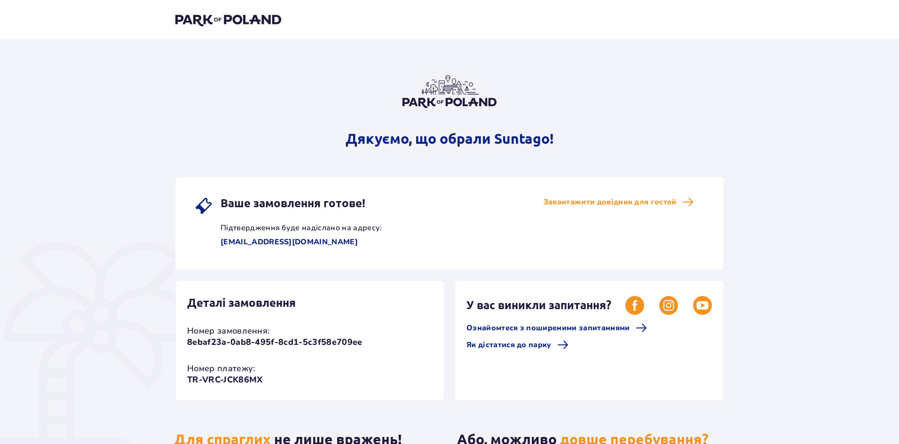
click at [222, 16] on img at bounding box center [228, 19] width 106 height 13
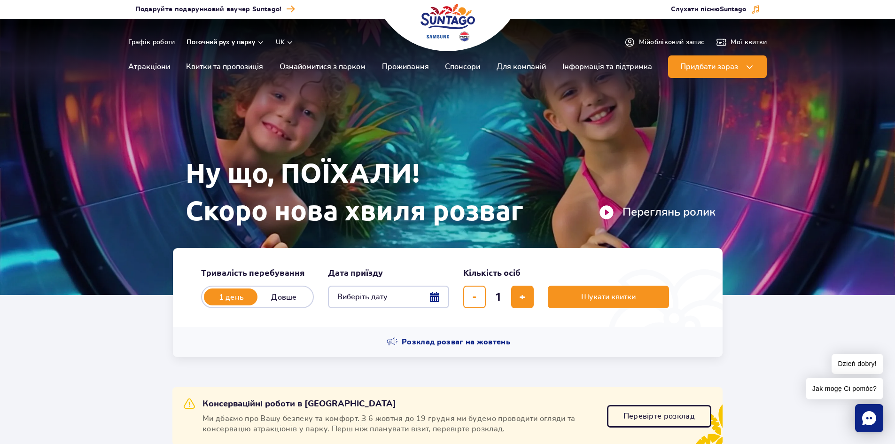
click at [261, 41] on button "Поточний рух у парку" at bounding box center [226, 43] width 78 height 8
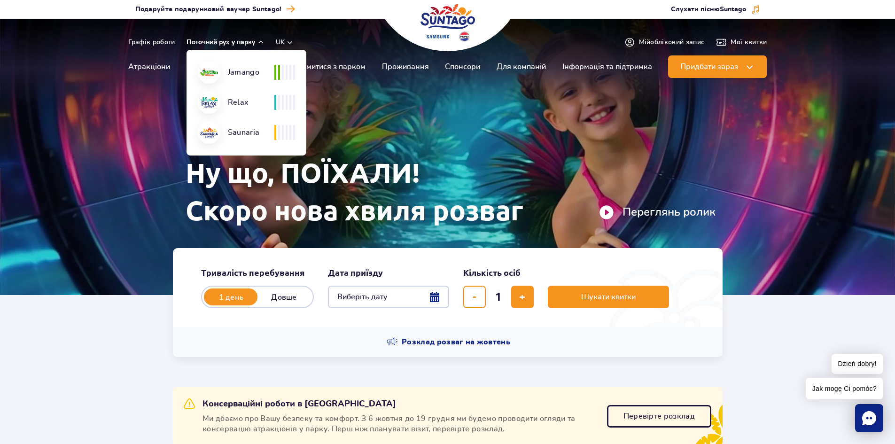
click at [262, 41] on button "Поточний рух у парку" at bounding box center [226, 43] width 78 height 8
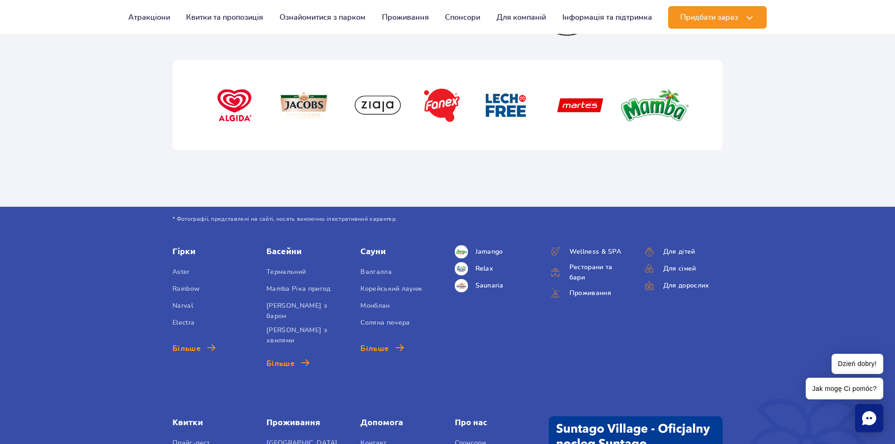
scroll to position [3196, 0]
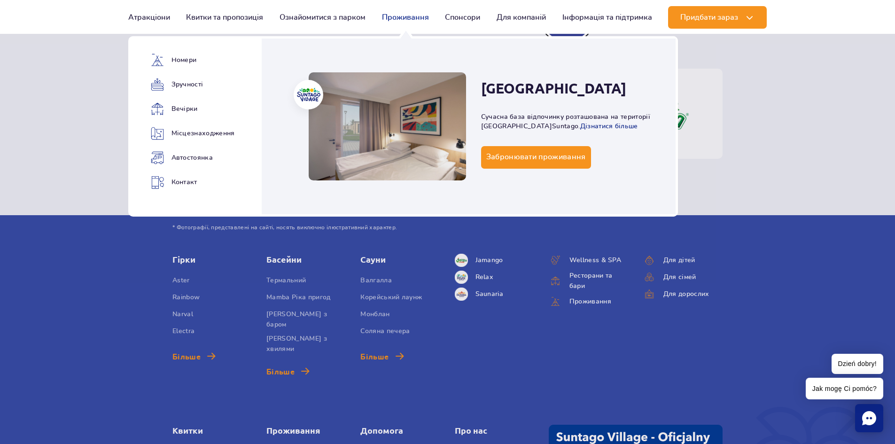
click at [407, 17] on link "Проживання" at bounding box center [405, 17] width 47 height 23
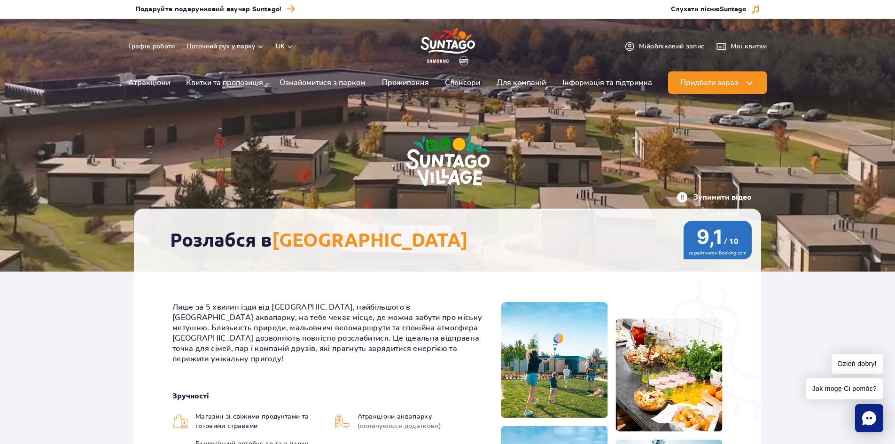
click at [446, 37] on img "Park of Poland" at bounding box center [448, 46] width 55 height 43
